Goal: Task Accomplishment & Management: Complete application form

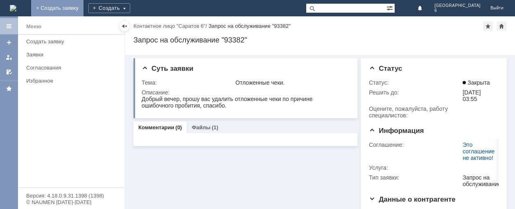
click at [84, 5] on link "+ Создать заявку" at bounding box center [57, 8] width 52 height 16
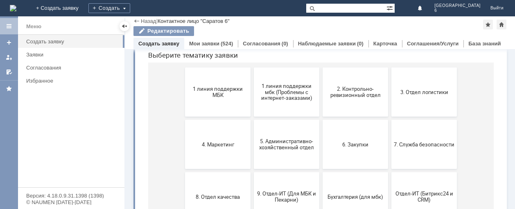
scroll to position [82, 0]
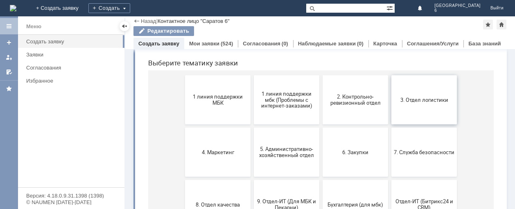
click at [409, 101] on span "3. Отдел логистики" at bounding box center [424, 100] width 61 height 6
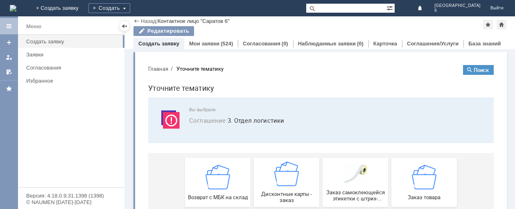
scroll to position [0, 0]
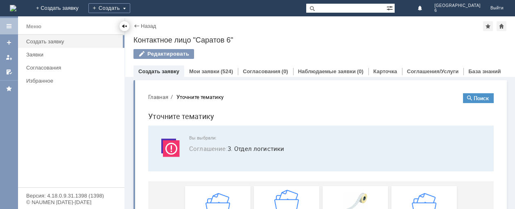
click at [121, 27] on div at bounding box center [125, 26] width 10 height 10
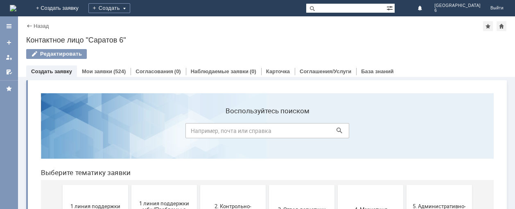
scroll to position [82, 0]
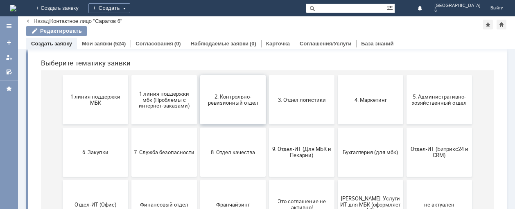
click at [245, 106] on span "2. Контрольно-ревизионный отдел" at bounding box center [233, 100] width 61 height 12
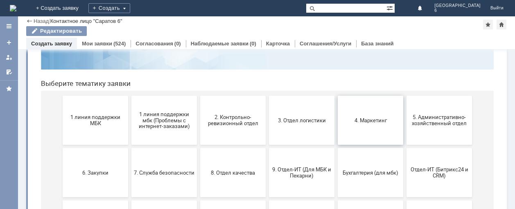
scroll to position [62, 0]
click at [320, 132] on button "3. Отдел логистики" at bounding box center [302, 119] width 66 height 49
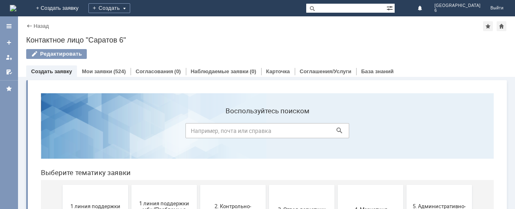
scroll to position [82, 0]
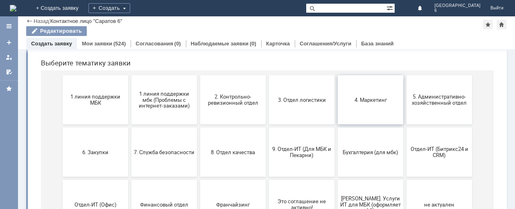
click at [393, 105] on button "4. Маркетинг" at bounding box center [371, 99] width 66 height 49
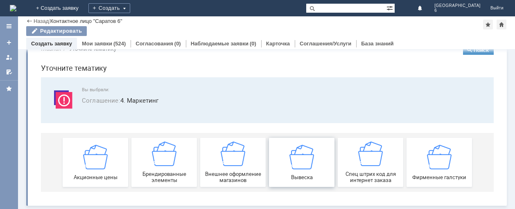
scroll to position [21, 0]
click at [27, 21] on div "Назад" at bounding box center [37, 21] width 23 height 6
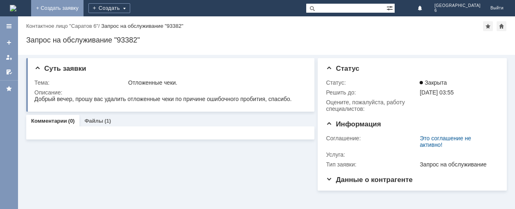
click at [84, 7] on link "+ Создать заявку" at bounding box center [57, 8] width 52 height 16
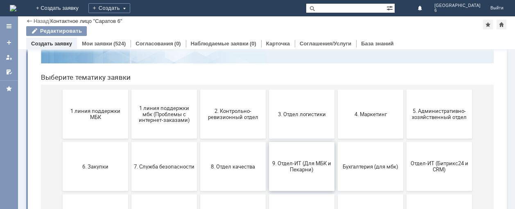
scroll to position [82, 0]
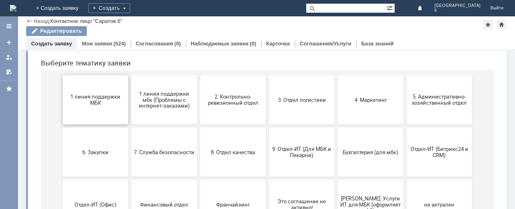
click at [86, 107] on button "1 линия поддержки МБК" at bounding box center [96, 99] width 66 height 49
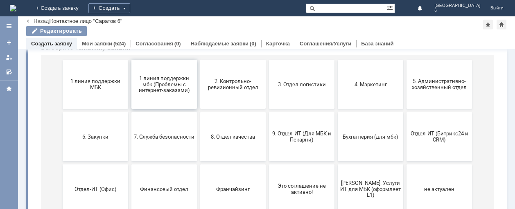
scroll to position [103, 0]
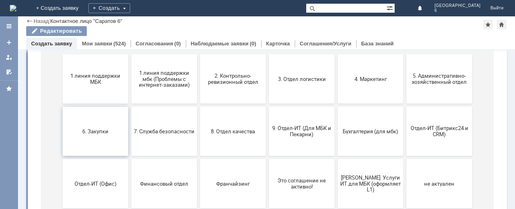
click at [109, 140] on button "6. Закупки" at bounding box center [96, 131] width 66 height 49
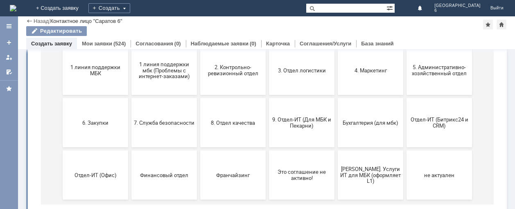
scroll to position [123, 0]
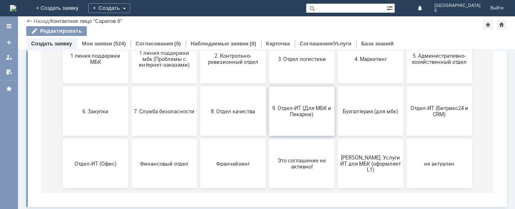
click at [281, 121] on button "9. Отдел-ИТ (Для МБК и Пекарни)" at bounding box center [302, 111] width 66 height 49
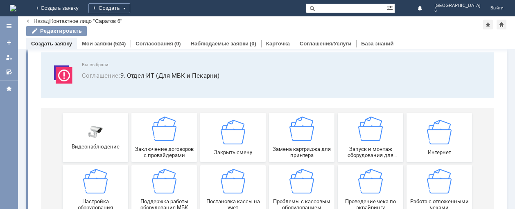
scroll to position [41, 0]
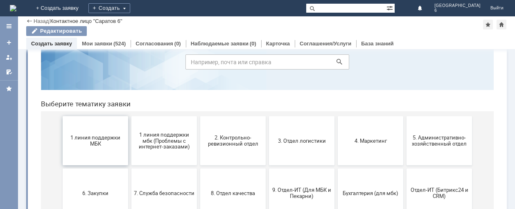
click at [101, 152] on button "1 линия поддержки МБК" at bounding box center [96, 140] width 66 height 49
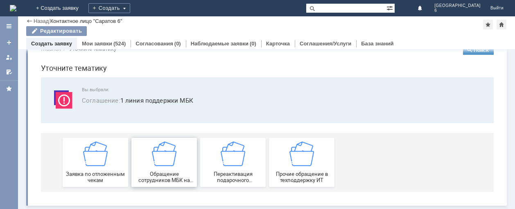
scroll to position [21, 0]
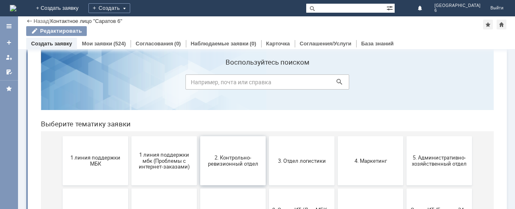
click at [224, 170] on button "2. Контрольно-ревизионный отдел" at bounding box center [233, 160] width 66 height 49
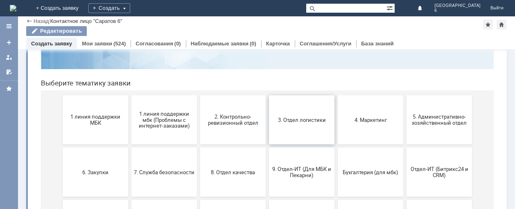
click at [299, 136] on button "3. Отдел логистики" at bounding box center [302, 119] width 66 height 49
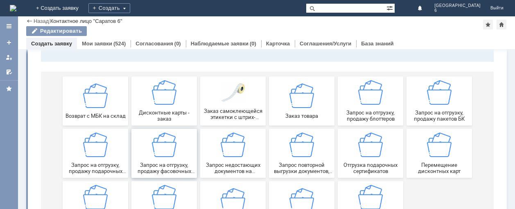
scroll to position [123, 0]
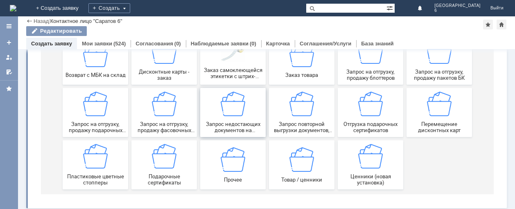
click at [243, 128] on span "Запрос недостающих документов на отгружаемый товар" at bounding box center [233, 127] width 61 height 12
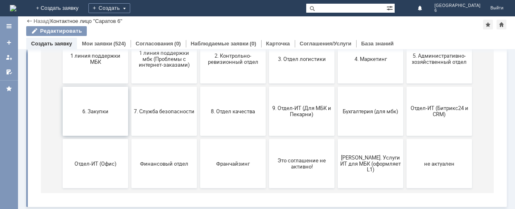
click at [88, 118] on button "6. Закупки" at bounding box center [96, 111] width 66 height 49
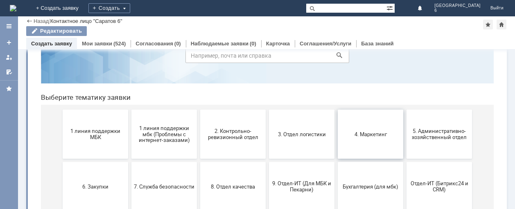
scroll to position [62, 0]
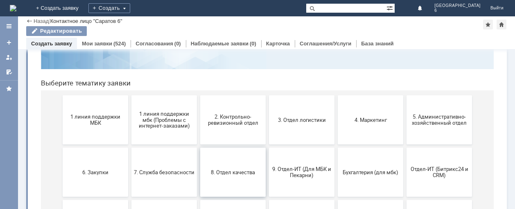
click at [235, 176] on button "8. Отдел качества" at bounding box center [233, 172] width 66 height 49
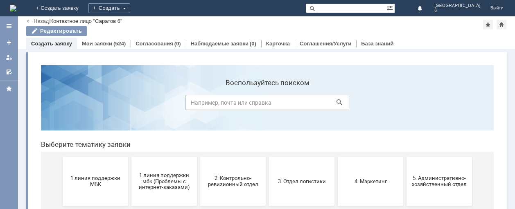
scroll to position [0, 0]
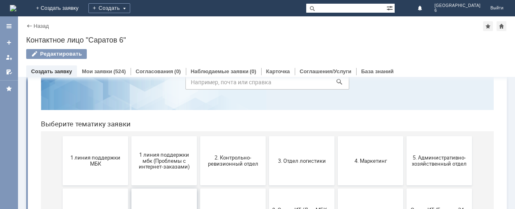
scroll to position [123, 0]
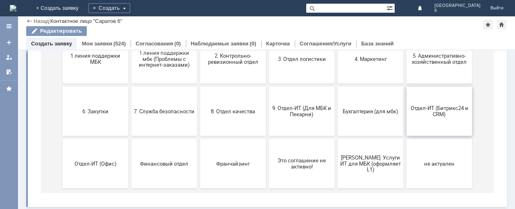
click at [424, 117] on span "Отдел-ИТ (Битрикс24 и CRM)" at bounding box center [439, 111] width 61 height 12
click at [231, 128] on button "8. Отдел качества" at bounding box center [233, 111] width 66 height 49
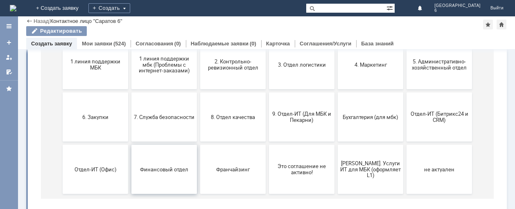
scroll to position [125, 0]
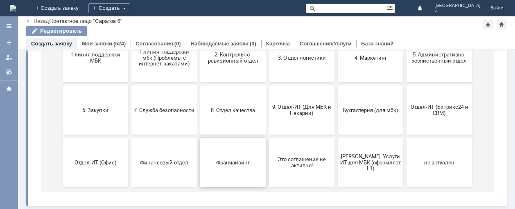
click at [218, 165] on span "Франчайзинг" at bounding box center [233, 162] width 61 height 6
click at [368, 122] on button "Бухгалтерия (для мбк)" at bounding box center [371, 110] width 66 height 49
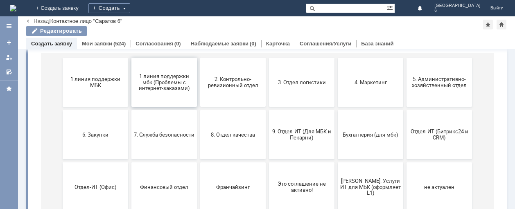
scroll to position [103, 0]
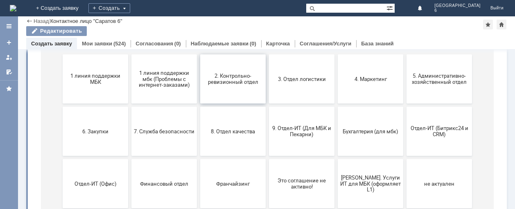
click at [225, 91] on button "2. Контрольно-ревизионный отдел" at bounding box center [233, 78] width 66 height 49
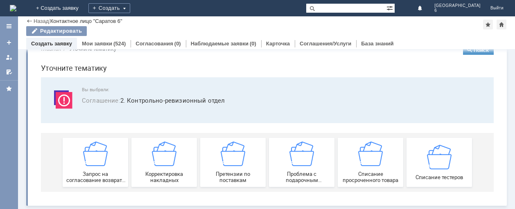
scroll to position [21, 0]
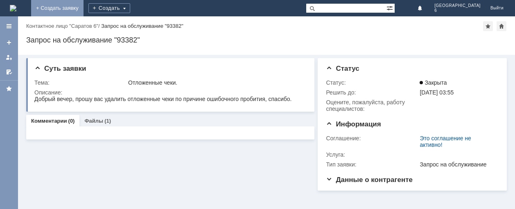
click at [84, 9] on link "+ Создать заявку" at bounding box center [57, 8] width 52 height 16
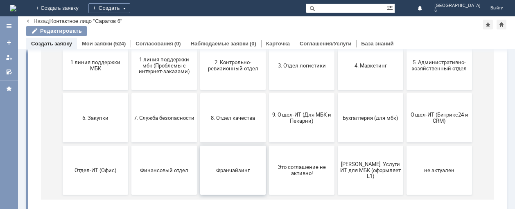
scroll to position [123, 0]
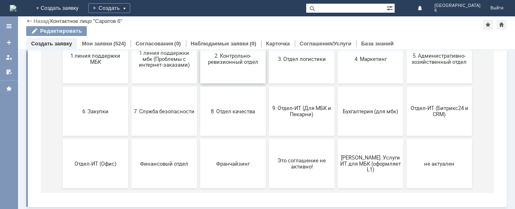
click at [221, 61] on span "2. Контрольно-ревизионный отдел" at bounding box center [233, 59] width 61 height 12
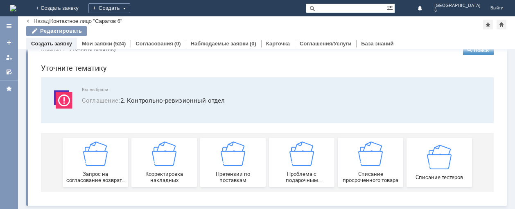
scroll to position [21, 0]
click at [159, 169] on div "Корректировка накладных" at bounding box center [164, 163] width 61 height 42
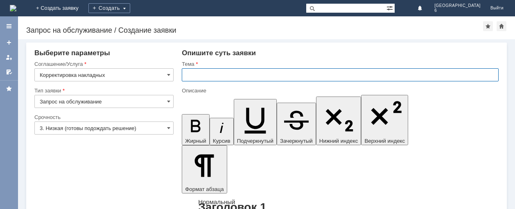
click at [186, 76] on input "text" at bounding box center [340, 74] width 317 height 13
type input "м"
type input "МБК САРАТОВ 6."
